Goal: Information Seeking & Learning: Learn about a topic

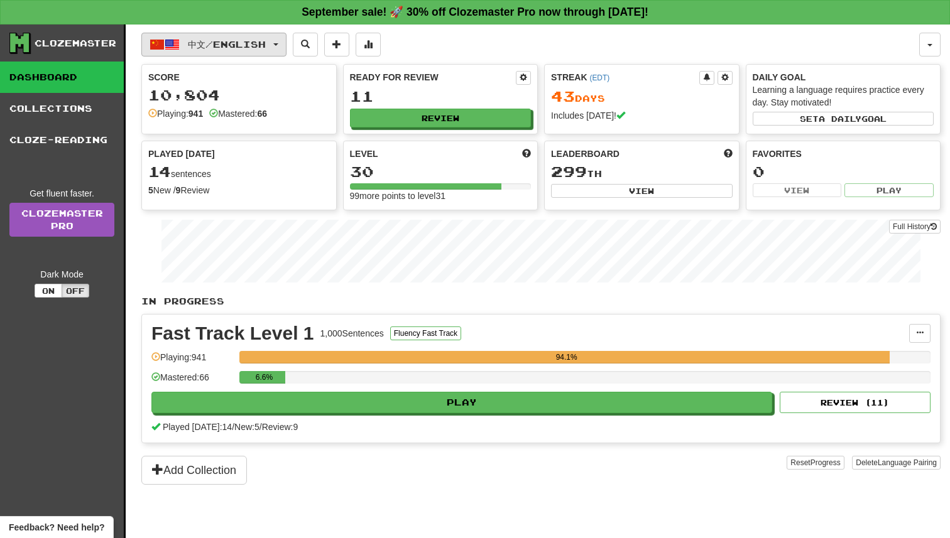
click at [287, 43] on button "中文 / English" at bounding box center [213, 45] width 145 height 24
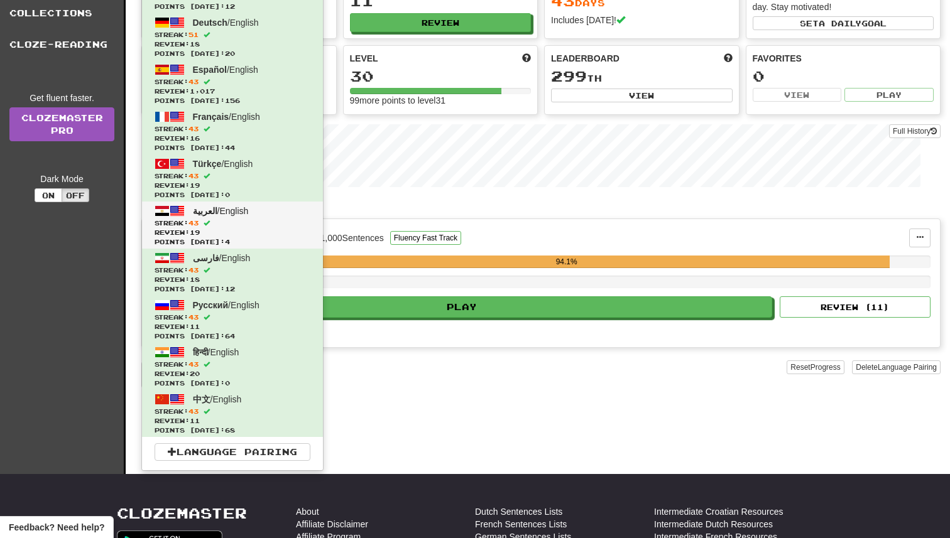
scroll to position [150, 0]
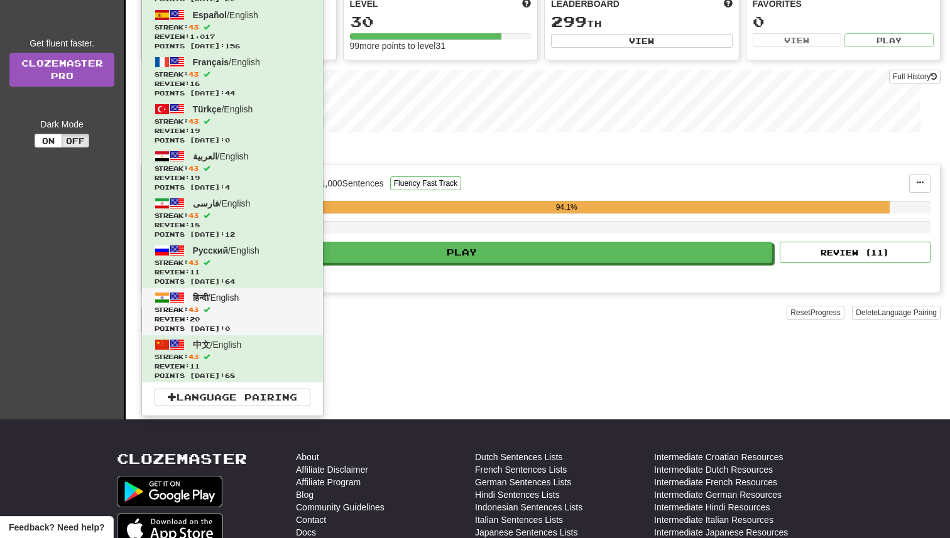
click at [261, 307] on span "Streak: 43" at bounding box center [233, 309] width 156 height 9
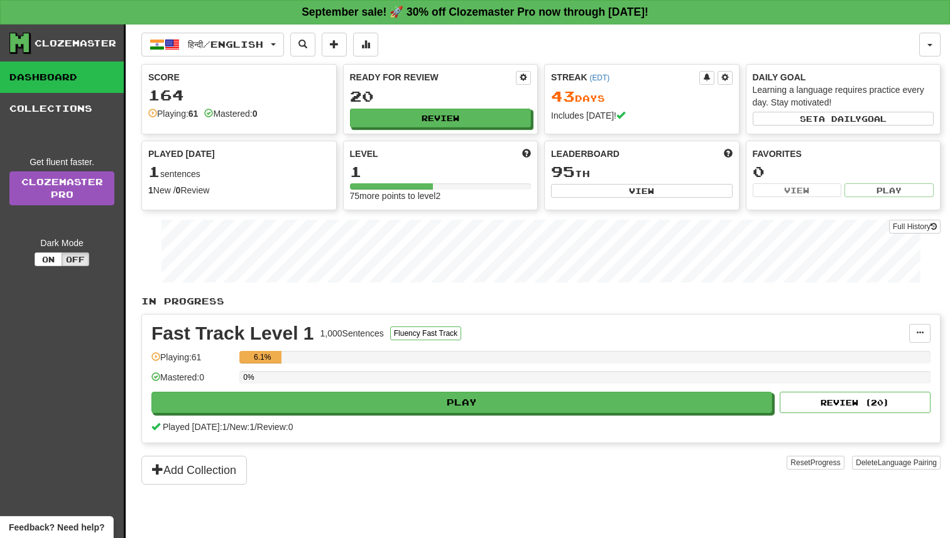
click at [437, 413] on div "Fast Track Level 1 1,000 Sentences Fluency Fast Track Manage Sentences Unpin fr…" at bounding box center [541, 379] width 798 height 128
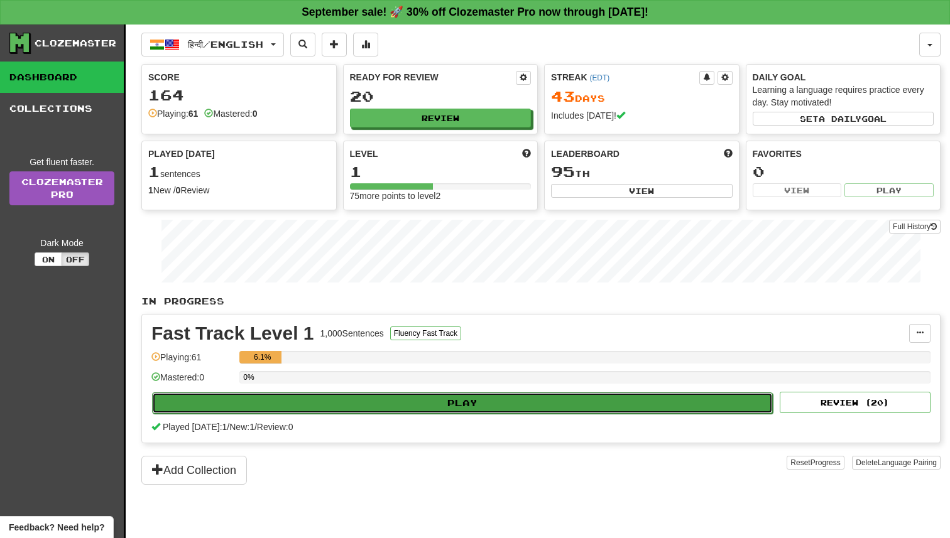
click at [440, 404] on button "Play" at bounding box center [462, 403] width 621 height 21
select select "**"
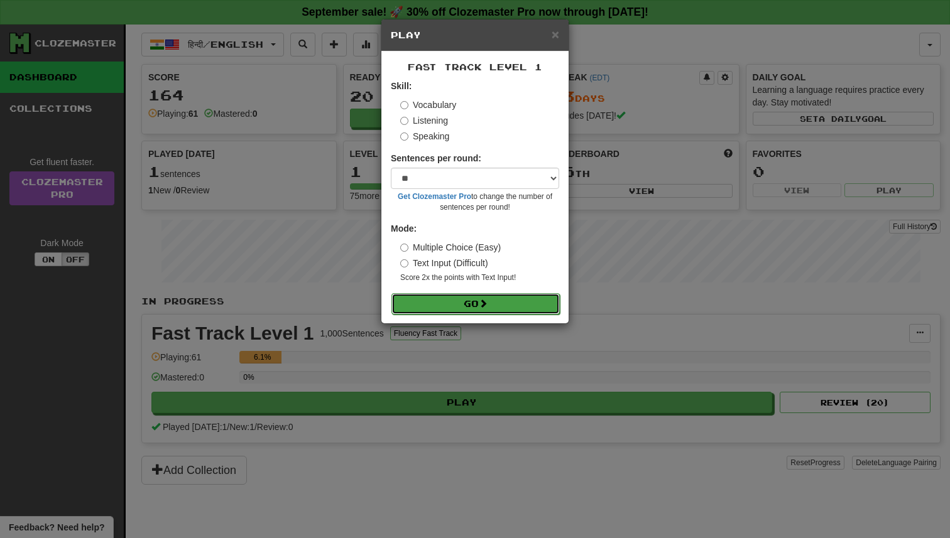
click at [465, 302] on button "Go" at bounding box center [475, 303] width 168 height 21
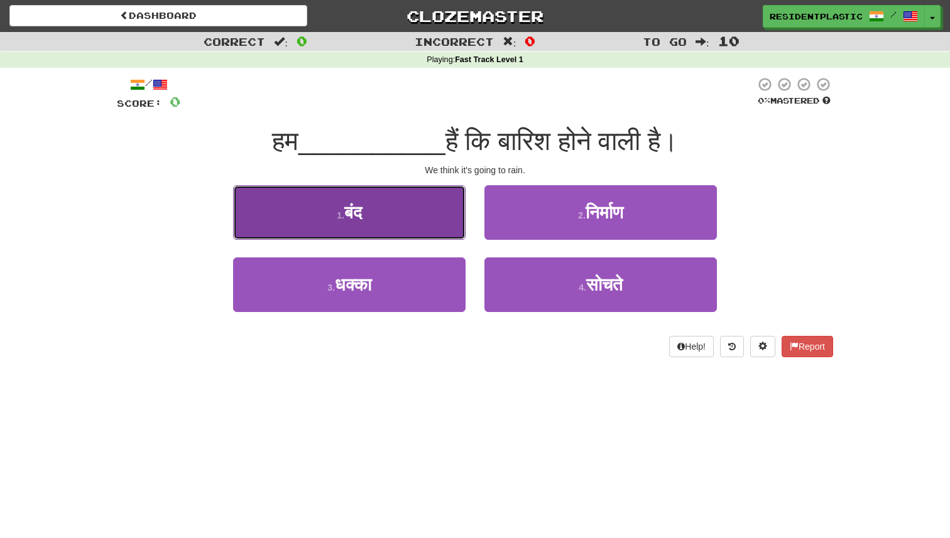
click at [444, 232] on button "1 . बंद" at bounding box center [349, 212] width 232 height 55
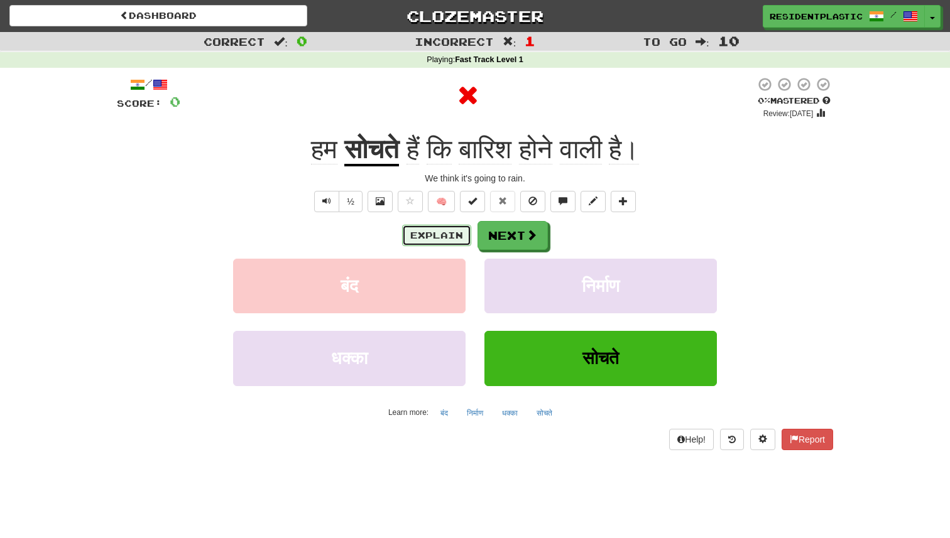
click at [442, 246] on button "Explain" at bounding box center [436, 235] width 69 height 21
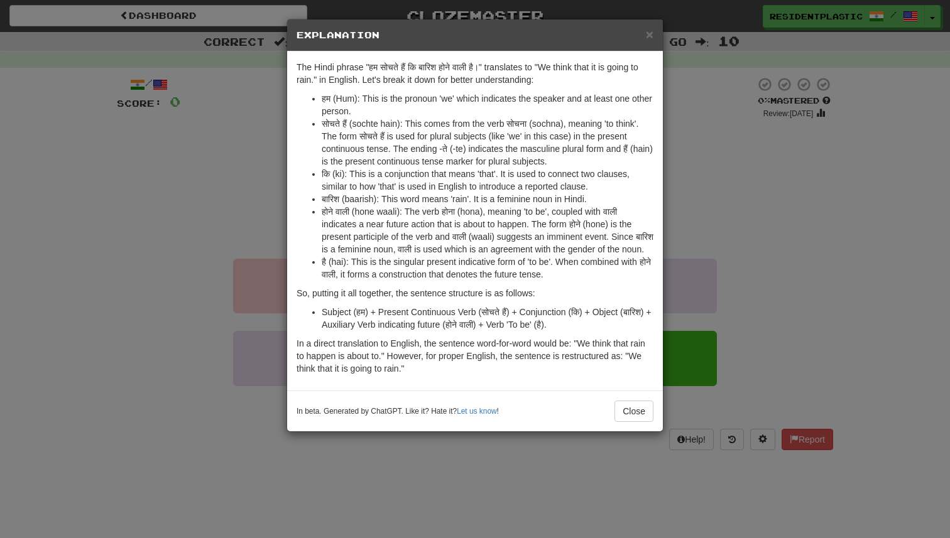
click at [241, 180] on div "× Explanation The Hindi phrase "हम सोचते हैं कि बारिश होने वाली है।" translates…" at bounding box center [475, 269] width 950 height 538
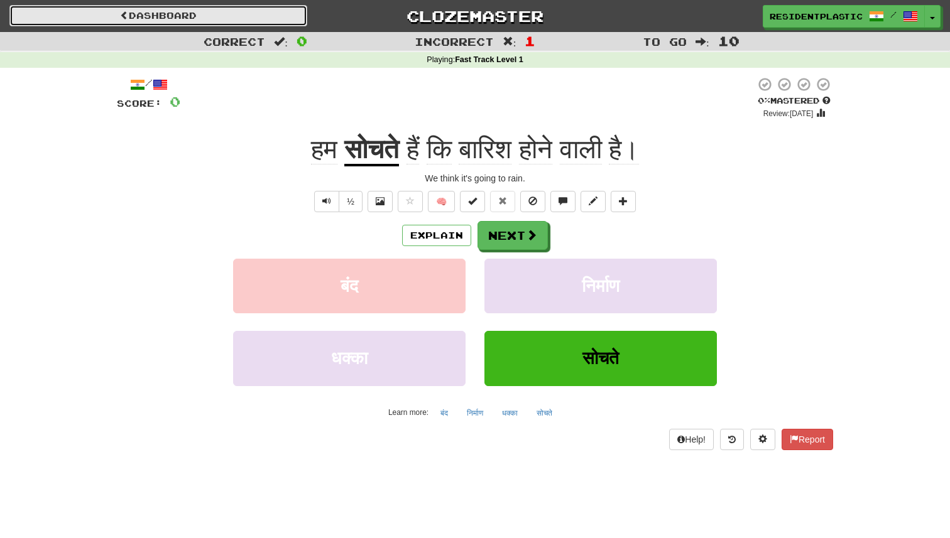
click at [290, 9] on link "Dashboard" at bounding box center [158, 15] width 298 height 21
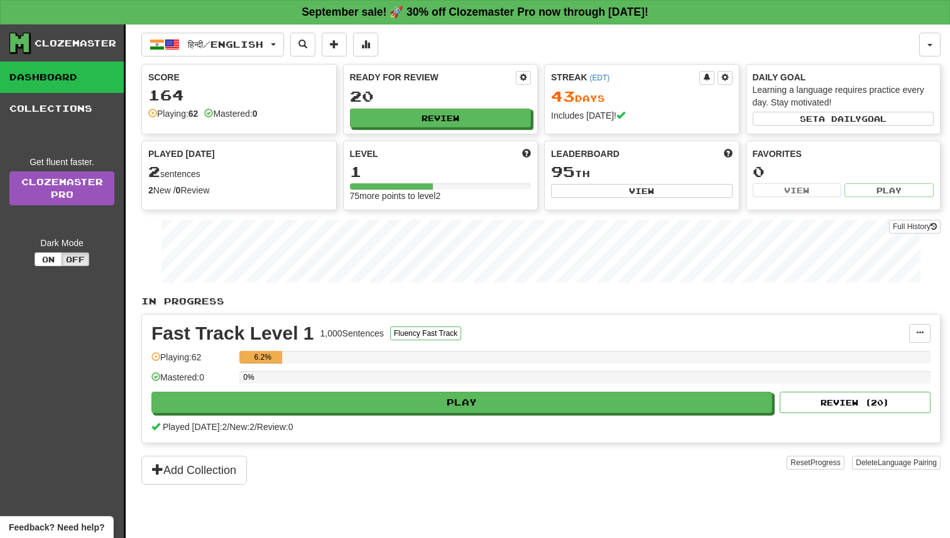
click at [281, 30] on div "हिन्दी / English Bahasa Indonesia / English Streak: 51 Review: 19 Points today:…" at bounding box center [540, 297] width 799 height 545
click at [279, 35] on button "हिन्दी / English" at bounding box center [212, 45] width 143 height 24
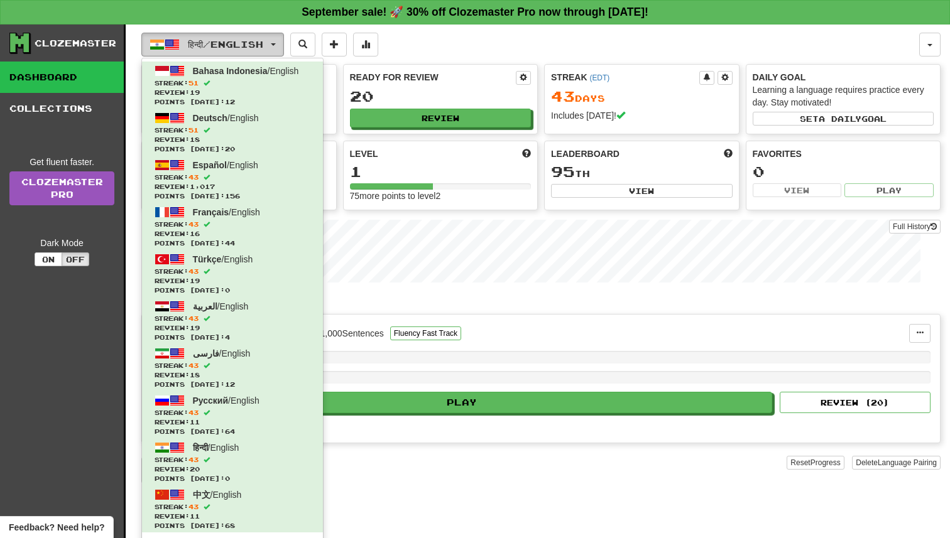
click at [279, 35] on button "हिन्दी / English" at bounding box center [212, 45] width 143 height 24
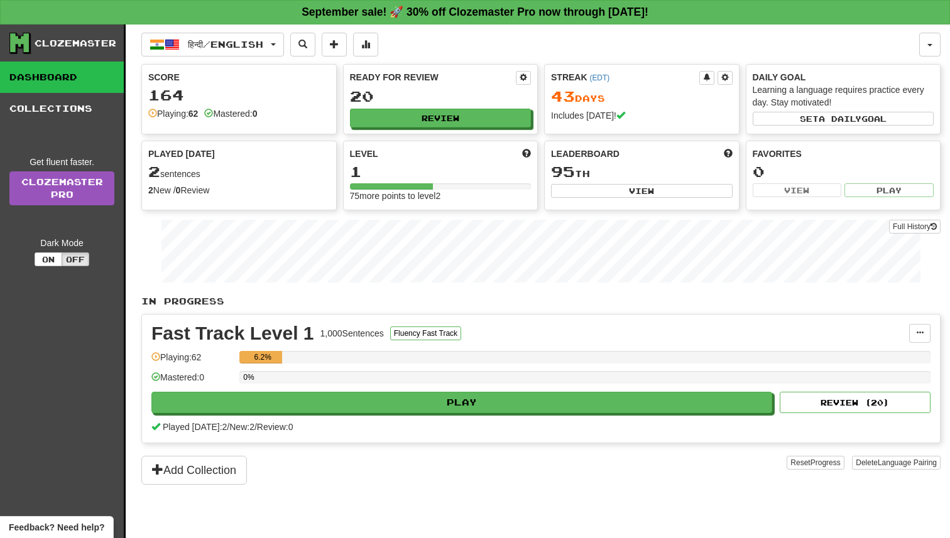
click at [194, 56] on div "हिन्दी / English Bahasa Indonesia / English Streak: 51 Review: 19 Points [DATE]…" at bounding box center [540, 297] width 799 height 545
click at [173, 43] on span "button" at bounding box center [172, 44] width 15 height 15
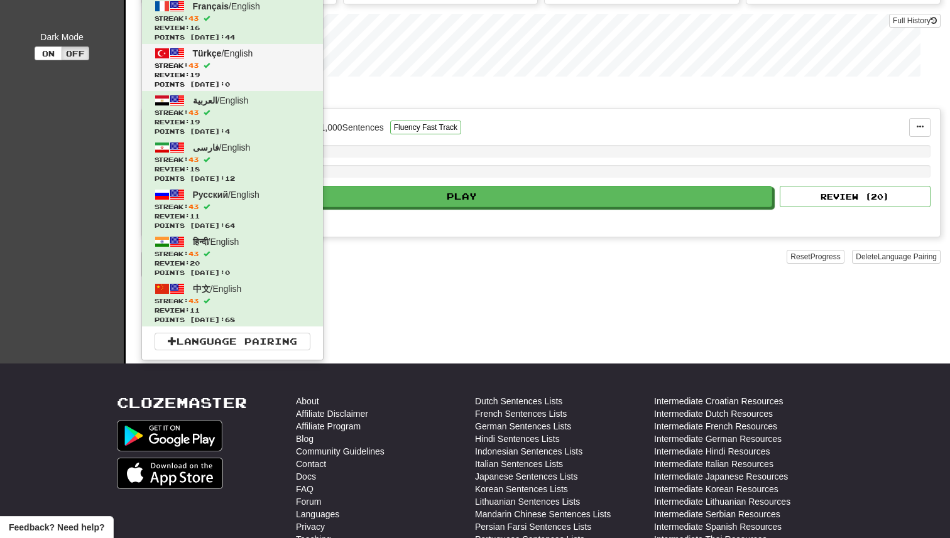
scroll to position [235, 0]
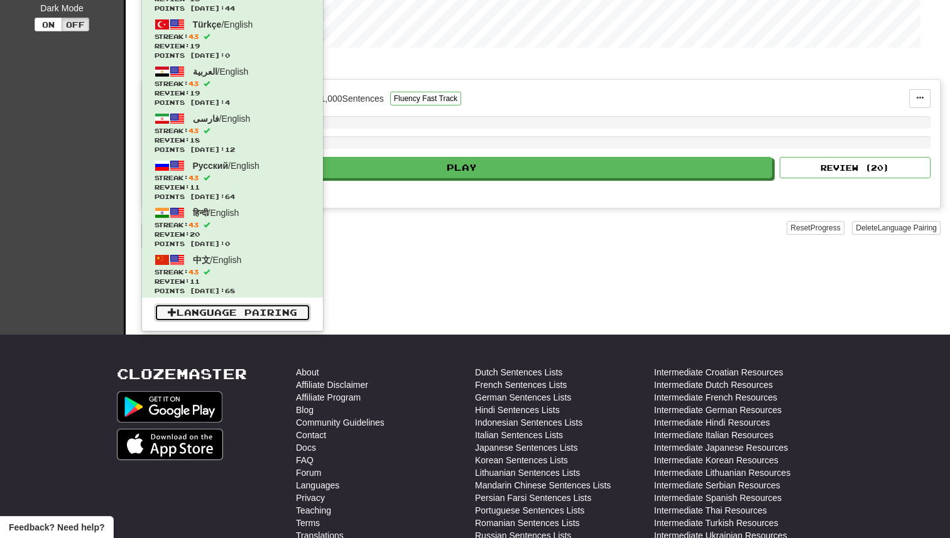
click at [212, 312] on link "Language Pairing" at bounding box center [233, 313] width 156 height 18
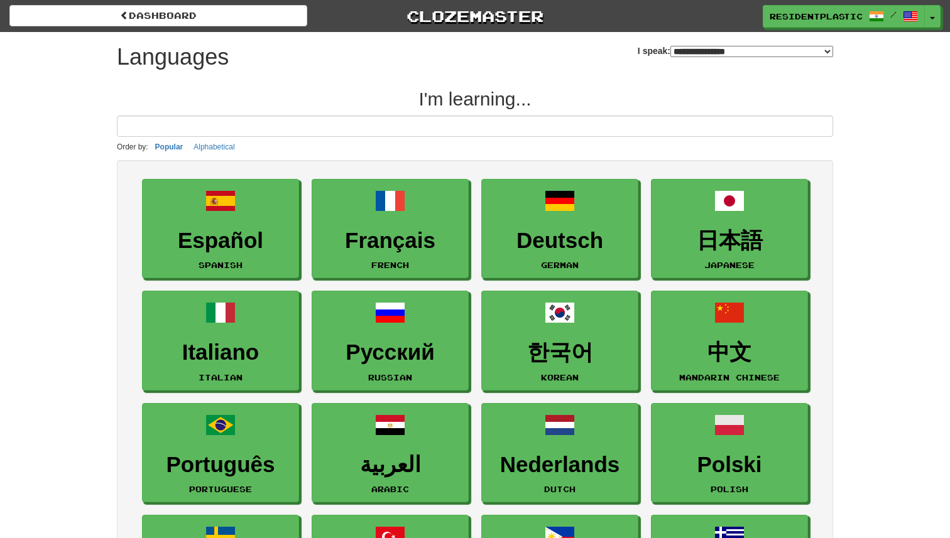
select select "*******"
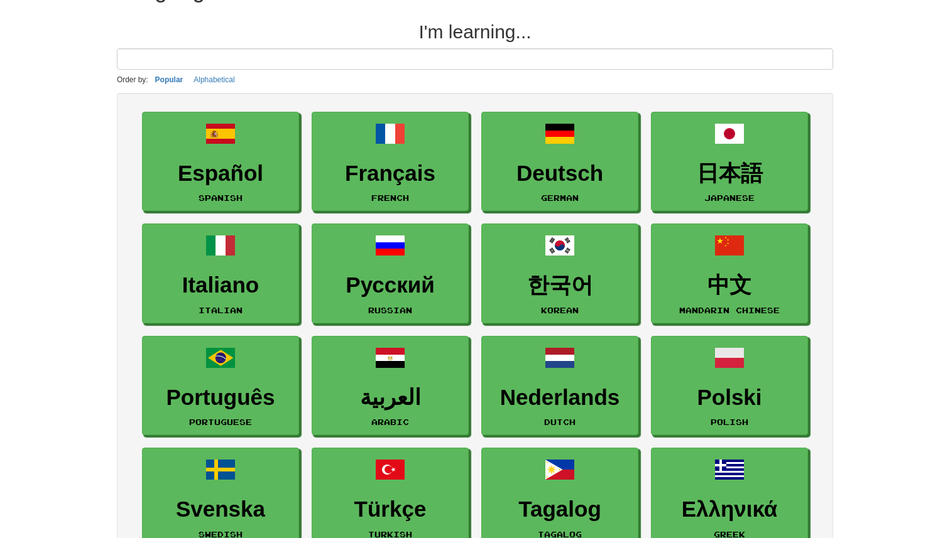
scroll to position [62, 0]
